Goal: Task Accomplishment & Management: Manage account settings

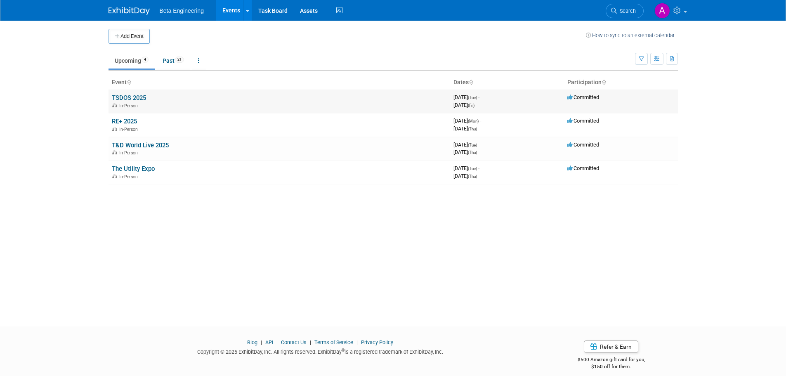
click at [135, 95] on link "TSDOS 2025" at bounding box center [129, 97] width 34 height 7
click at [153, 143] on link "T&D World Live 2025" at bounding box center [140, 144] width 57 height 7
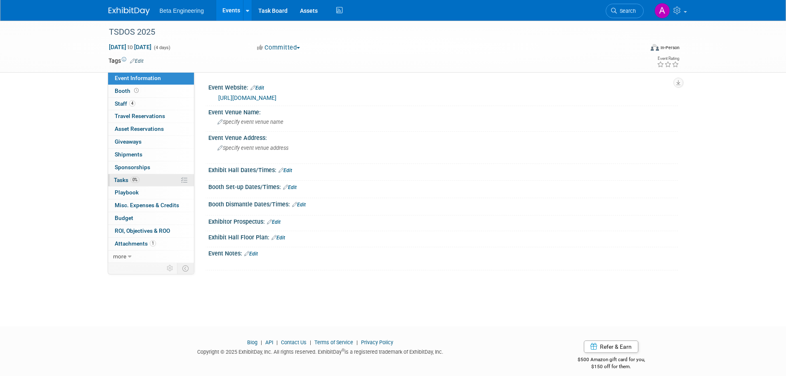
click at [115, 177] on span "Tasks 0%" at bounding box center [127, 179] width 26 height 7
click at [131, 180] on span "Tasks 9%" at bounding box center [127, 179] width 26 height 7
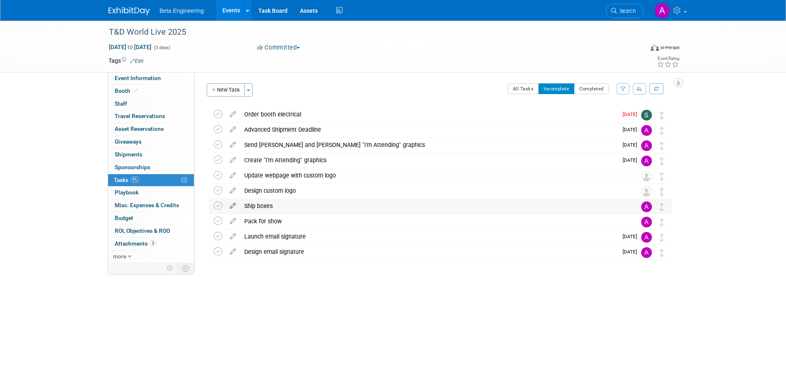
click at [233, 206] on icon at bounding box center [233, 204] width 14 height 10
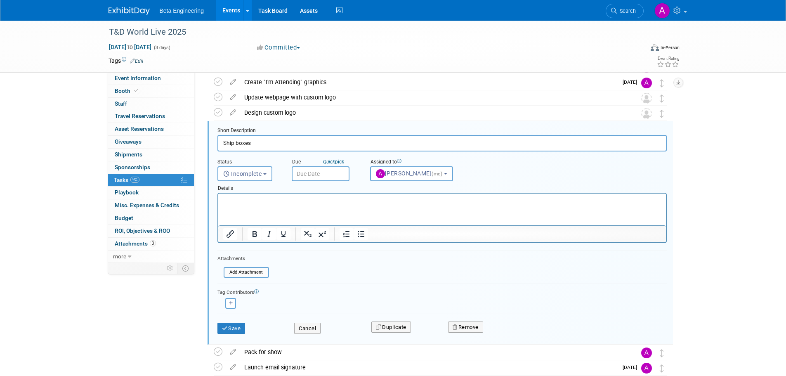
click at [330, 174] on input "text" at bounding box center [321, 173] width 58 height 15
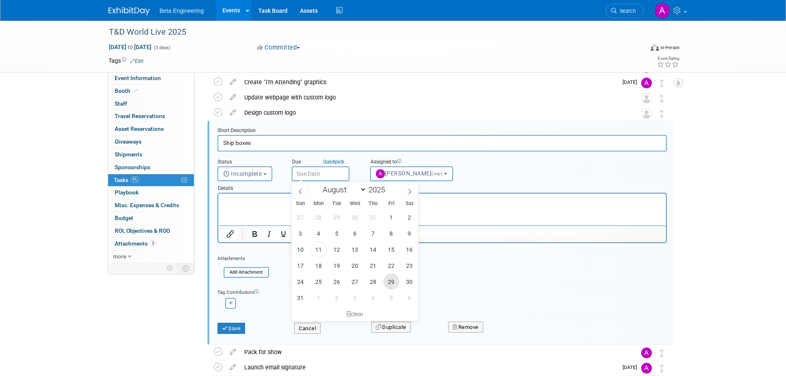
click at [389, 280] on span "29" at bounding box center [391, 281] width 16 height 16
type input "Aug 29, 2025"
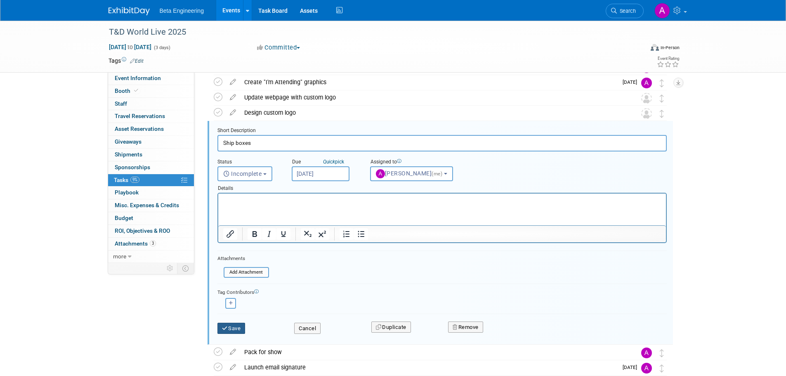
click at [233, 327] on button "Save" at bounding box center [231, 328] width 28 height 12
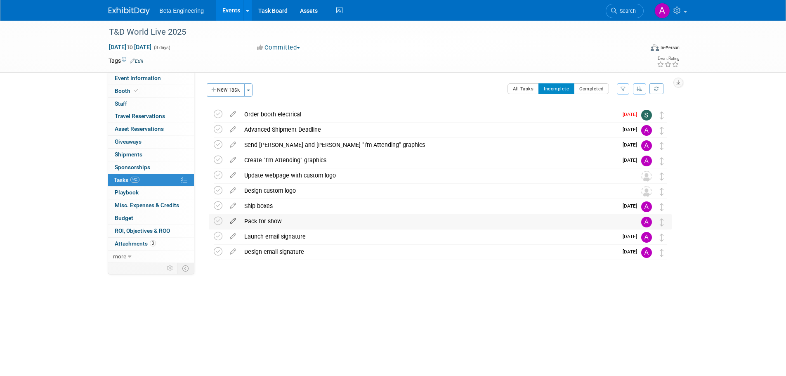
click at [233, 218] on icon at bounding box center [233, 219] width 14 height 10
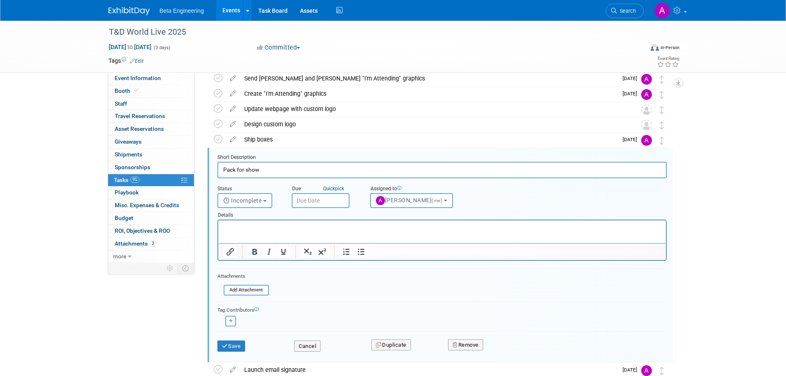
scroll to position [93, 0]
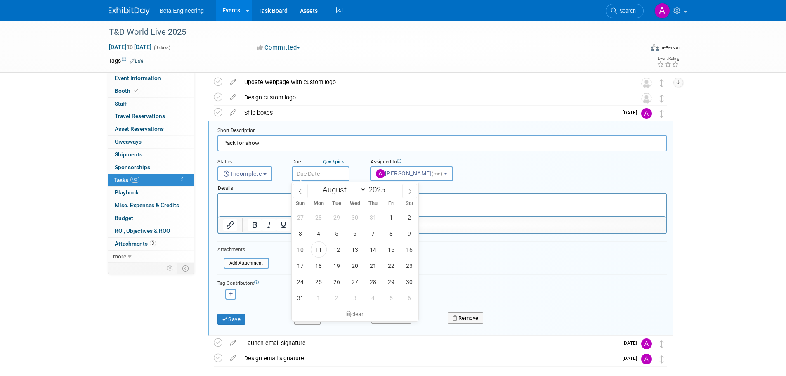
click at [333, 171] on input "text" at bounding box center [321, 173] width 58 height 15
click at [409, 195] on span at bounding box center [409, 191] width 15 height 14
click at [301, 193] on icon at bounding box center [300, 191] width 6 height 6
select select "7"
click at [374, 282] on span "28" at bounding box center [373, 281] width 16 height 16
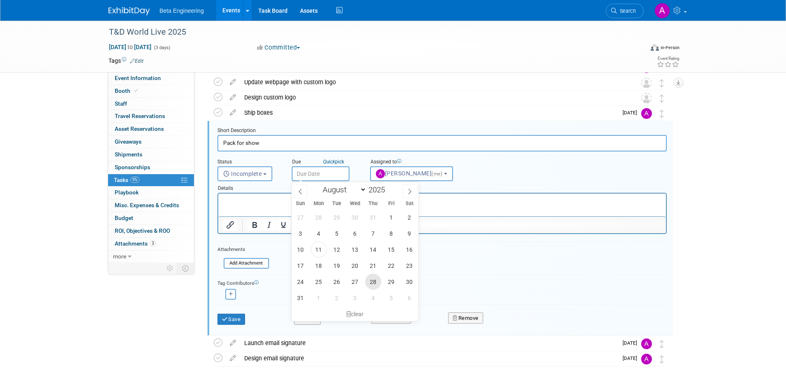
type input "Aug 28, 2025"
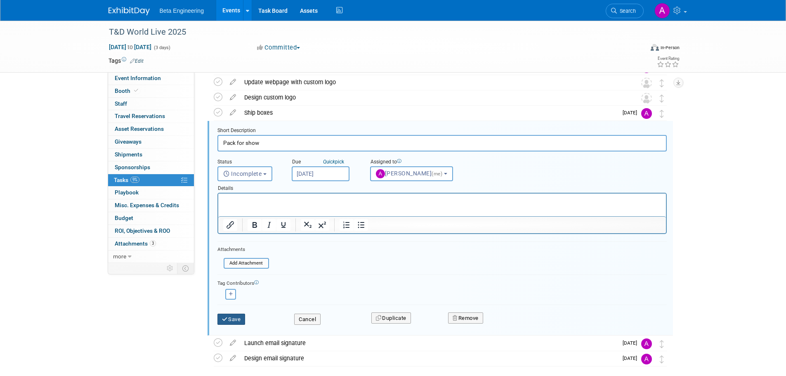
click at [232, 320] on button "Save" at bounding box center [231, 319] width 28 height 12
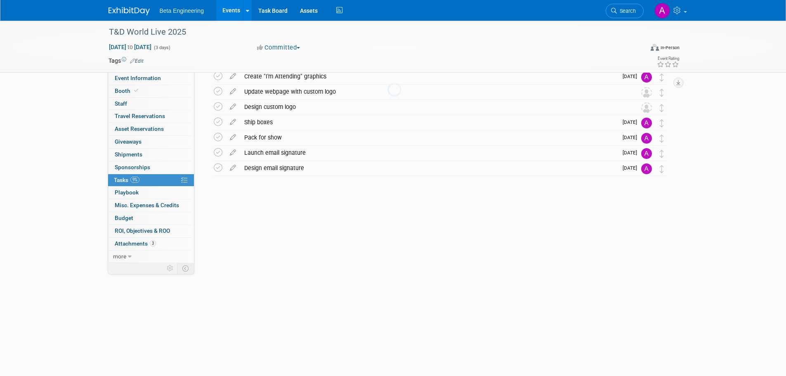
scroll to position [0, 0]
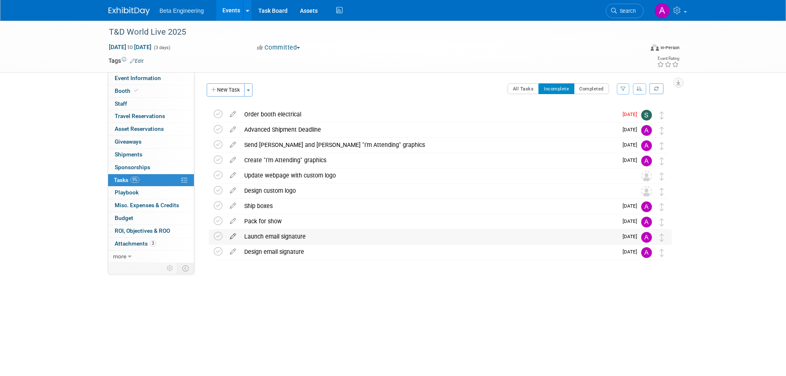
click at [231, 236] on icon at bounding box center [233, 234] width 14 height 10
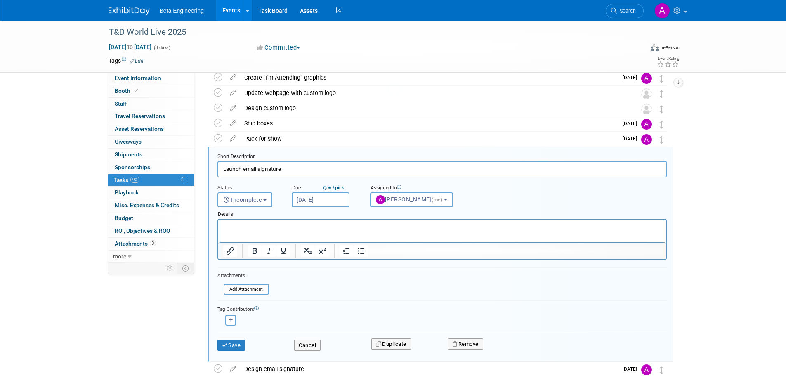
scroll to position [108, 0]
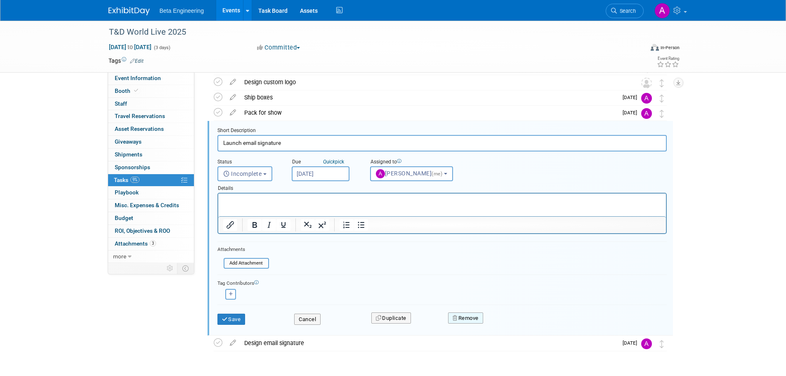
click at [466, 315] on button "Remove" at bounding box center [465, 318] width 35 height 12
click at [511, 323] on link "Yes" at bounding box center [512, 324] width 24 height 13
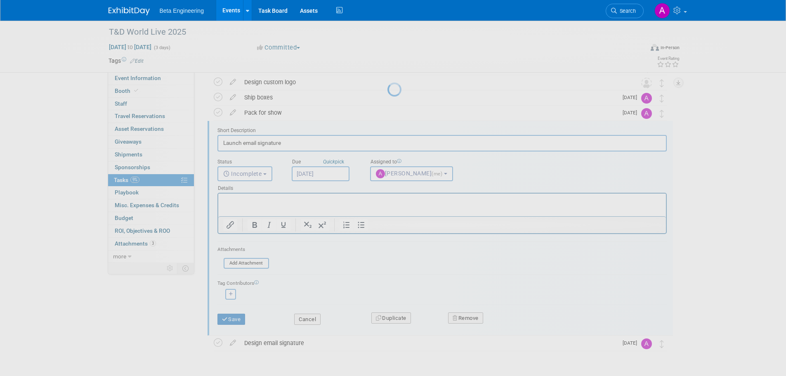
scroll to position [0, 0]
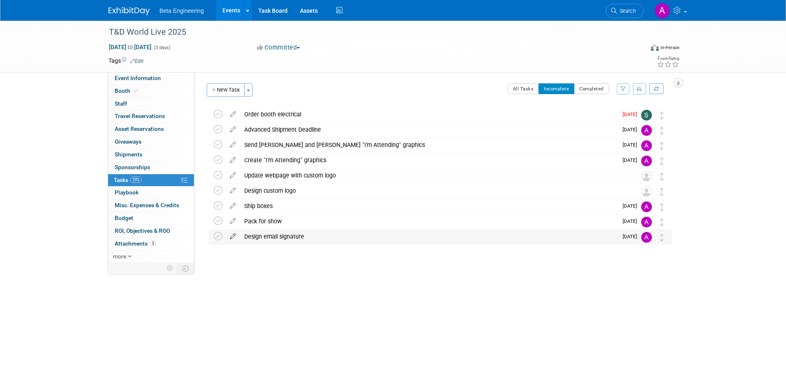
click at [230, 237] on icon at bounding box center [233, 234] width 14 height 10
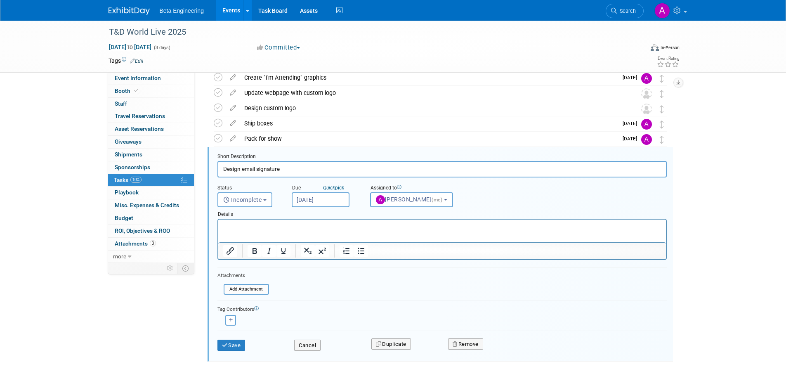
scroll to position [108, 0]
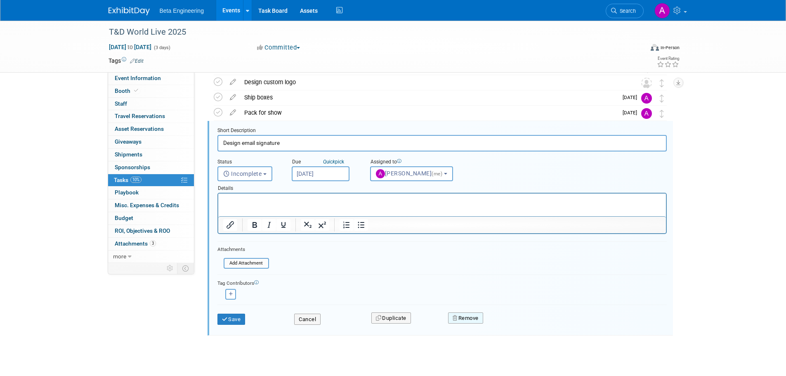
click at [459, 315] on button "Remove" at bounding box center [465, 318] width 35 height 12
click at [513, 322] on link "Yes" at bounding box center [512, 324] width 24 height 13
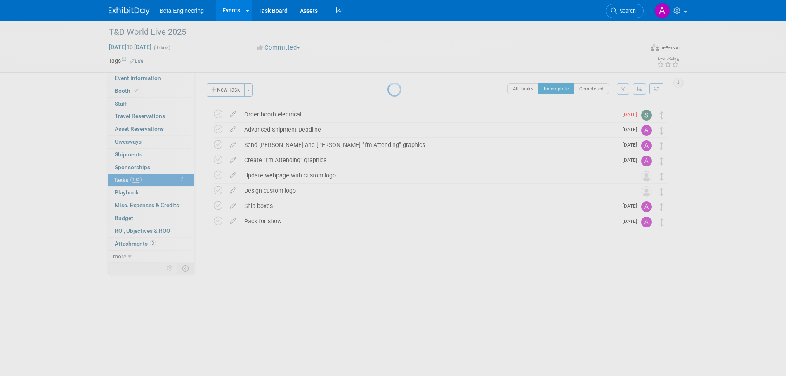
scroll to position [0, 0]
